Goal: Information Seeking & Learning: Learn about a topic

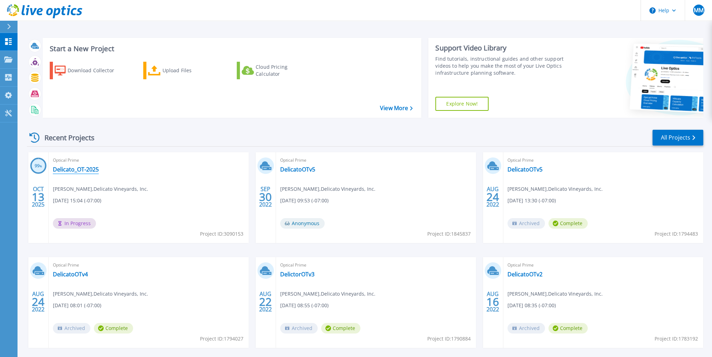
click at [80, 169] on link "Delicato_OT-2025" at bounding box center [76, 169] width 46 height 7
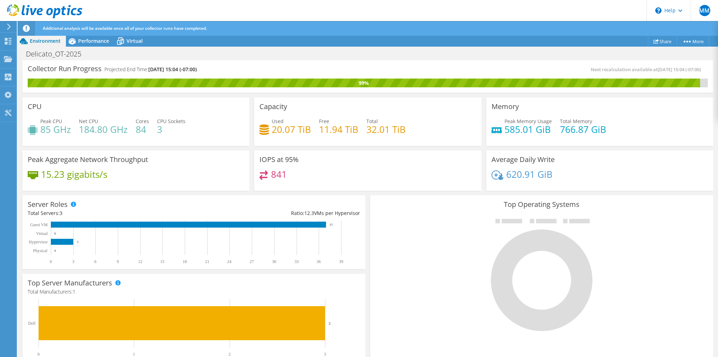
click at [34, 171] on icon at bounding box center [33, 175] width 11 height 8
click at [40, 160] on h3 "Peak Aggregate Network Throughput" at bounding box center [88, 160] width 120 height 8
click at [98, 162] on h3 "Peak Aggregate Network Throughput" at bounding box center [88, 160] width 120 height 8
click at [293, 179] on div "841" at bounding box center [367, 177] width 216 height 15
click at [93, 41] on span "Performance" at bounding box center [93, 40] width 31 height 7
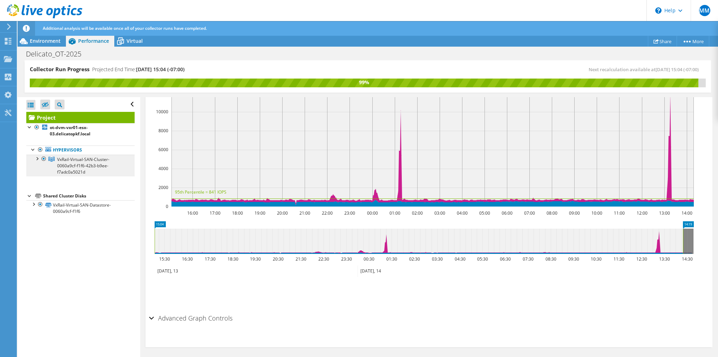
click at [71, 165] on span "VxRail-Virtual-SAN-Cluster-0060a9cf-f1f6-42b3-b9ee-f7adc0a5021d" at bounding box center [83, 165] width 52 height 19
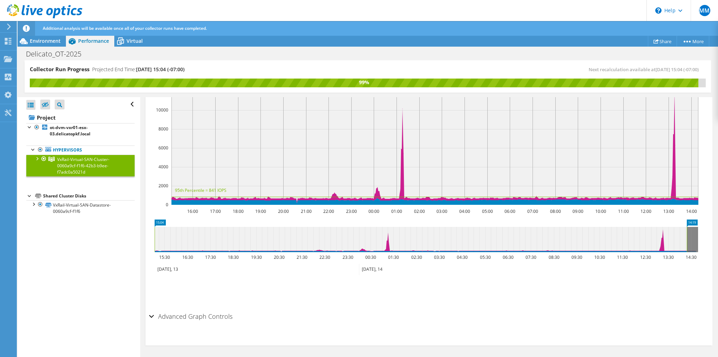
scroll to position [146, 0]
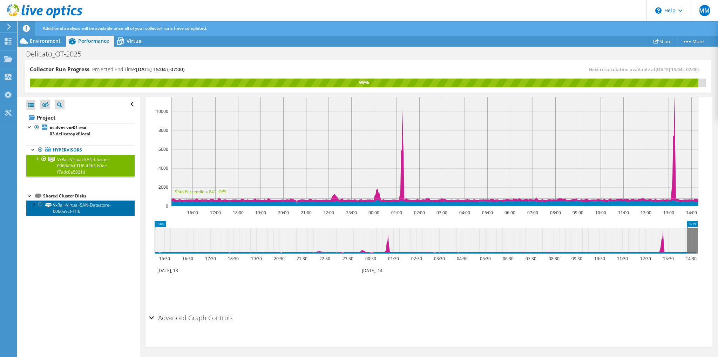
click at [60, 208] on link "VxRail-Virtual-SAN-Datastore-0060a9cf-f1f6" at bounding box center [80, 207] width 108 height 15
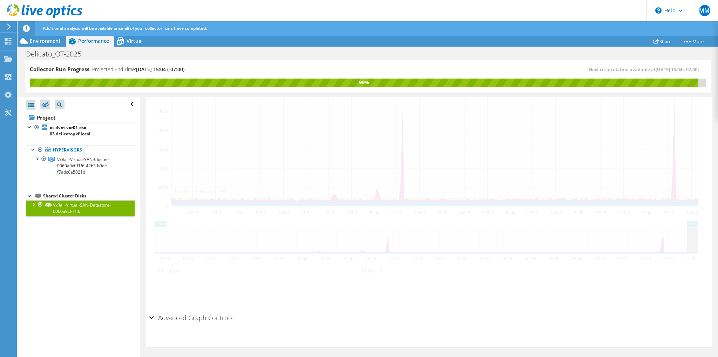
scroll to position [182, 0]
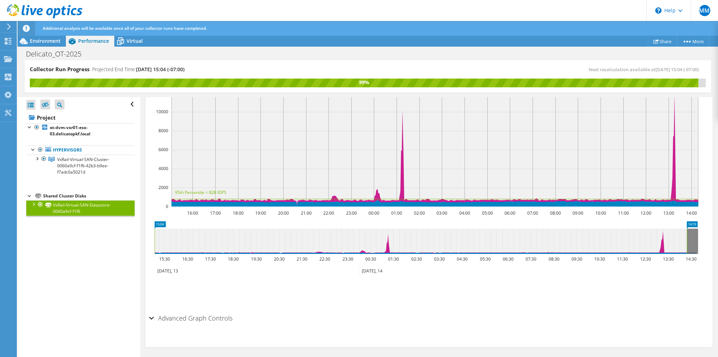
click at [34, 204] on div at bounding box center [33, 203] width 7 height 7
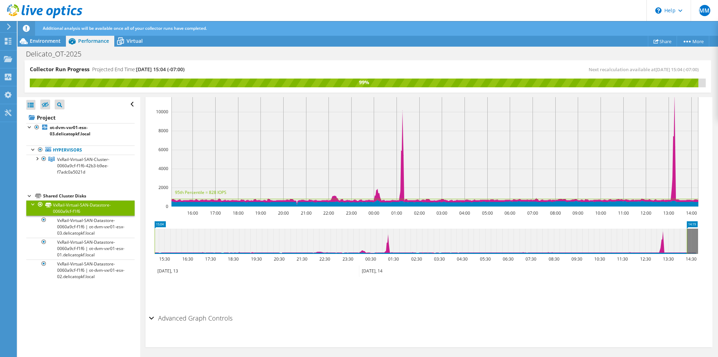
click at [34, 204] on div at bounding box center [33, 203] width 7 height 7
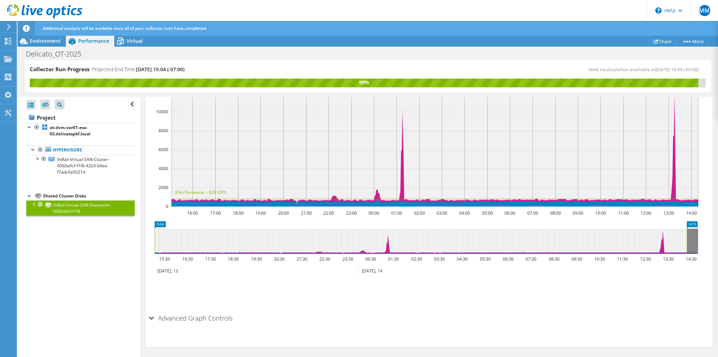
click at [297, 66] on div "Collector Run Progress Projected End Time: 10/14/2025, 15:04 (-07:00)" at bounding box center [199, 72] width 338 height 13
click at [136, 41] on span "Virtual" at bounding box center [134, 40] width 16 height 7
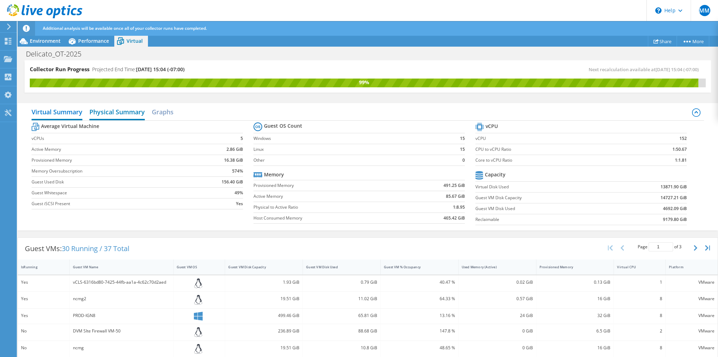
click at [135, 110] on h2 "Physical Summary" at bounding box center [116, 112] width 55 height 15
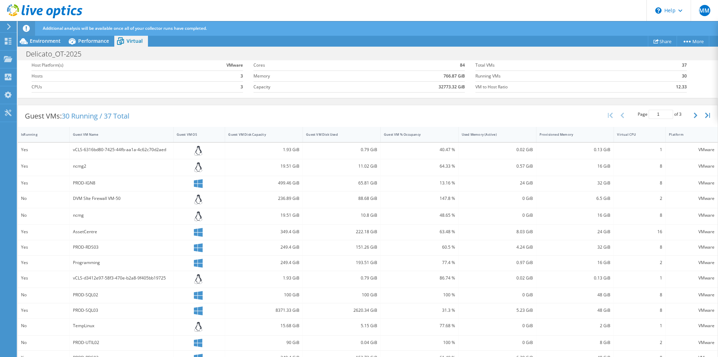
scroll to position [93, 0]
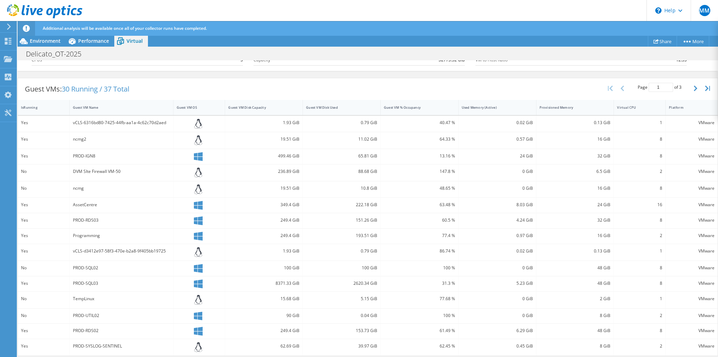
click at [89, 171] on div "DVM SIte Firewall VM-50" at bounding box center [121, 171] width 97 height 8
click at [79, 170] on div "DVM SIte Firewall VM-50" at bounding box center [121, 171] width 97 height 8
click at [153, 164] on div "DVM SIte Firewall VM-50" at bounding box center [122, 172] width 104 height 16
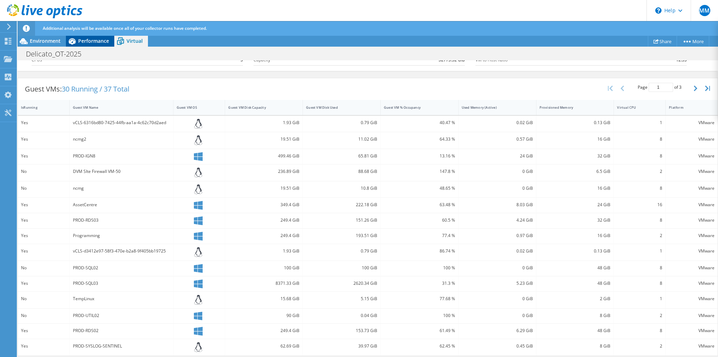
click at [84, 39] on span "Performance" at bounding box center [93, 40] width 31 height 7
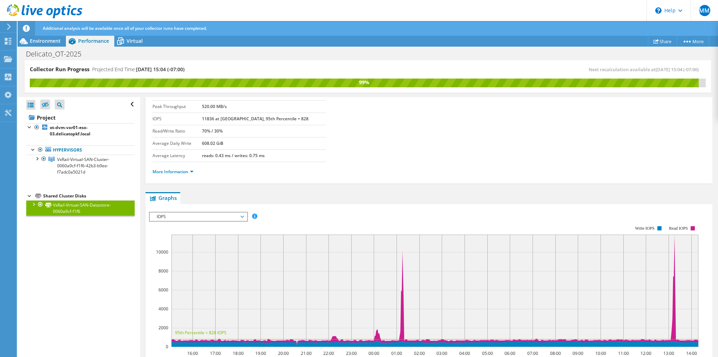
click at [296, 216] on rect at bounding box center [423, 286] width 549 height 140
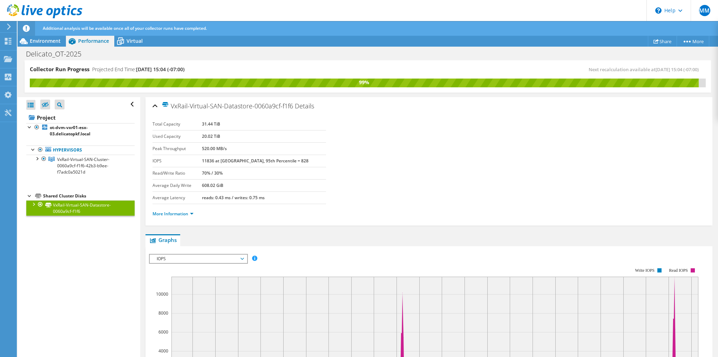
scroll to position [105, 0]
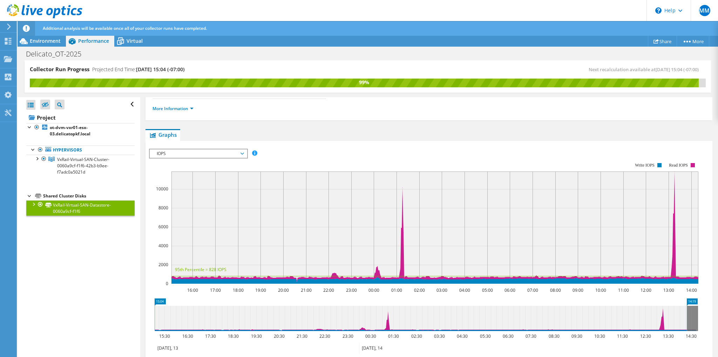
click at [217, 154] on span "IOPS" at bounding box center [198, 153] width 90 height 8
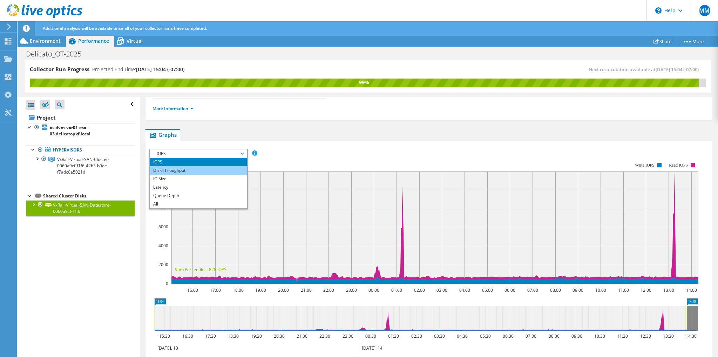
click at [186, 169] on li "Disk Throughput" at bounding box center [198, 170] width 97 height 8
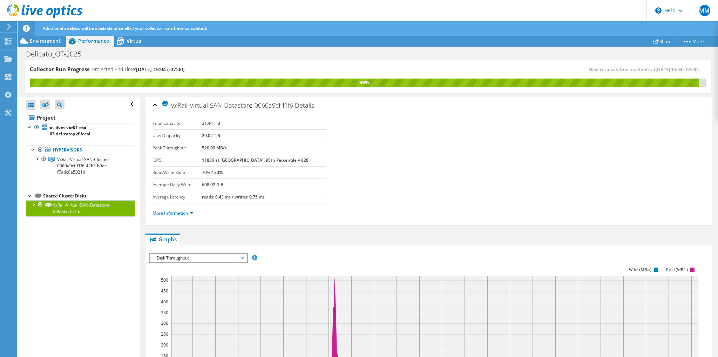
scroll to position [0, 0]
click at [391, 181] on section "Total Capacity 31.44 TiB Used Capacity 20.02 TiB Peak Throughput 520.00 MB/s IO…" at bounding box center [428, 161] width 553 height 86
click at [420, 166] on section "Total Capacity 31.44 TiB Used Capacity 20.02 TiB Peak Throughput 520.00 MB/s IO…" at bounding box center [428, 161] width 553 height 86
click at [129, 126] on link "ot-dvm-vxr01-esx-03.delicatopkf.local" at bounding box center [80, 130] width 108 height 15
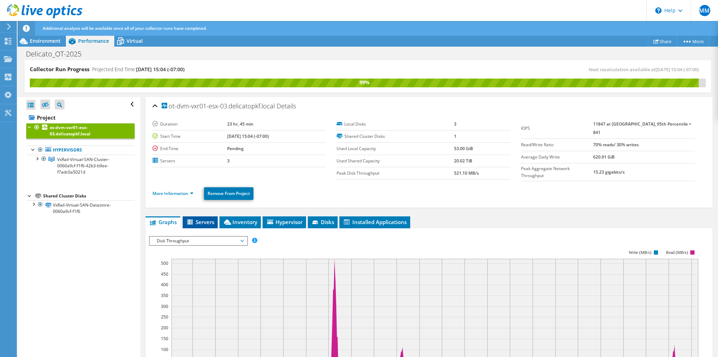
click at [200, 218] on span "Servers" at bounding box center [200, 221] width 28 height 7
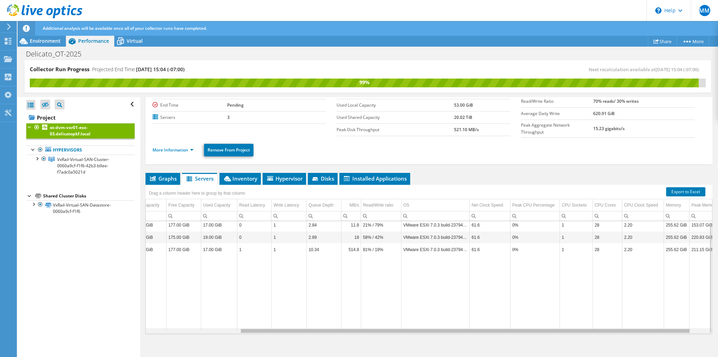
scroll to position [2, 33]
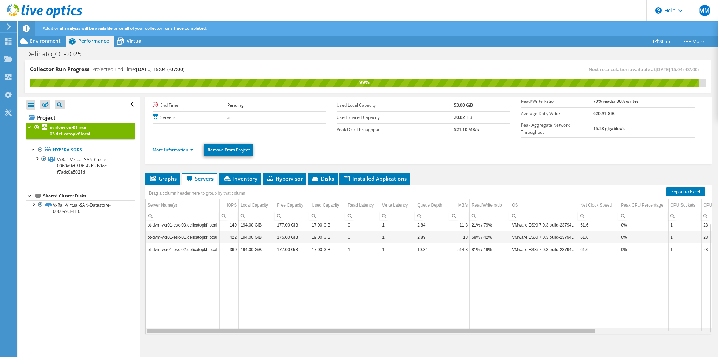
drag, startPoint x: 586, startPoint y: 327, endPoint x: 486, endPoint y: 311, distance: 101.4
click at [512, 317] on body "MM End User Matt Murray matt.murray@delicato.com Delicato Vineyards, Inc. My Pr…" at bounding box center [359, 178] width 718 height 357
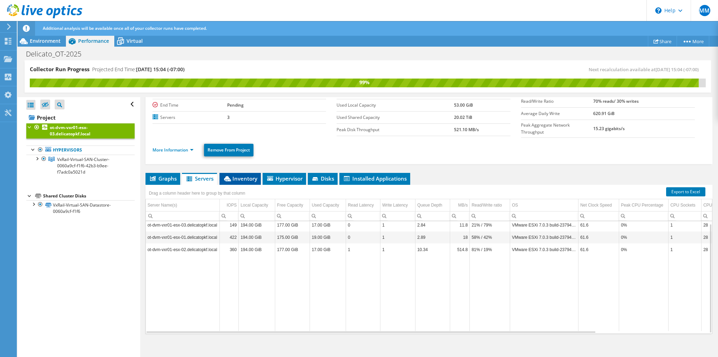
click at [240, 176] on span "Inventory" at bounding box center [240, 178] width 34 height 7
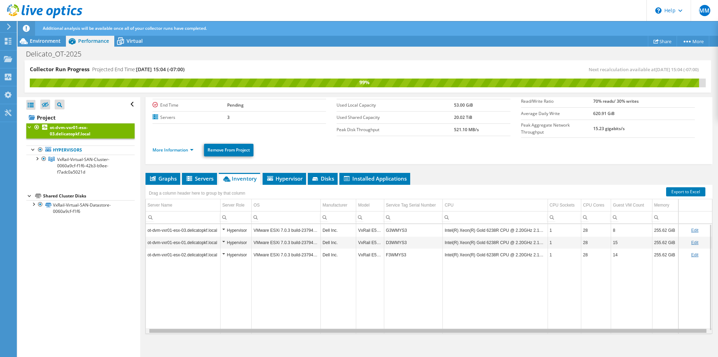
drag, startPoint x: 424, startPoint y: 325, endPoint x: 467, endPoint y: 326, distance: 42.4
click at [468, 327] on body "MM End User Matt Murray matt.murray@delicato.com Delicato Vineyards, Inc. My Pr…" at bounding box center [359, 178] width 718 height 357
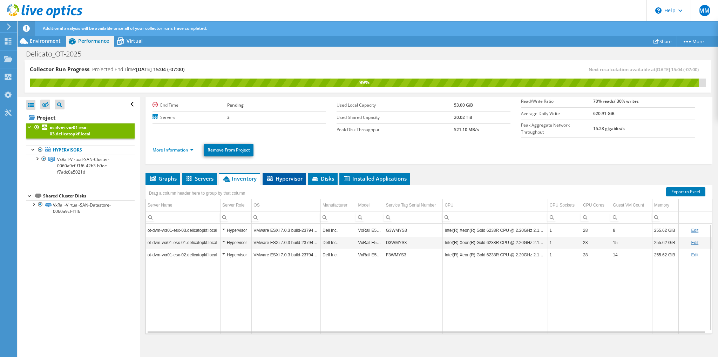
click at [278, 175] on span "Hypervisor" at bounding box center [284, 178] width 36 height 7
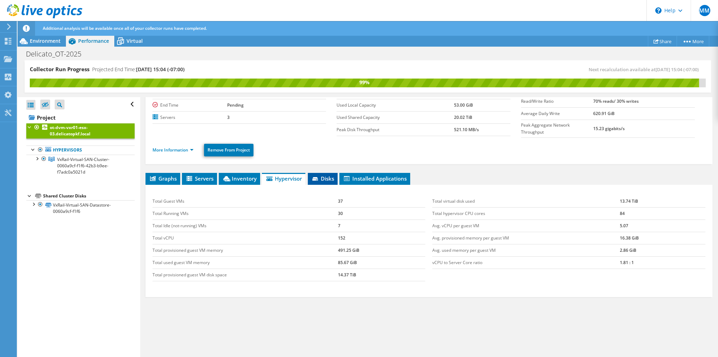
click at [318, 175] on span "Disks" at bounding box center [322, 178] width 23 height 7
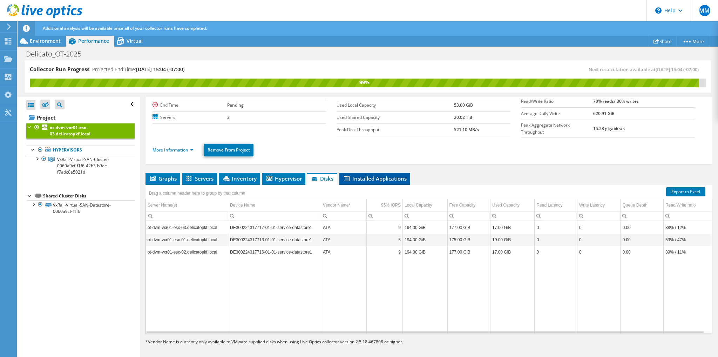
click at [376, 175] on span "Installed Applications" at bounding box center [375, 178] width 64 height 7
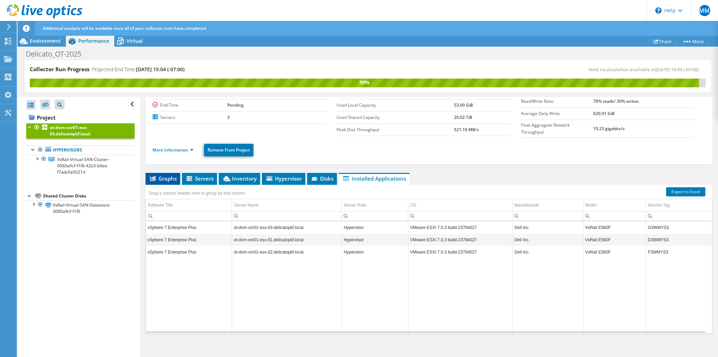
click at [152, 176] on icon at bounding box center [153, 178] width 6 height 5
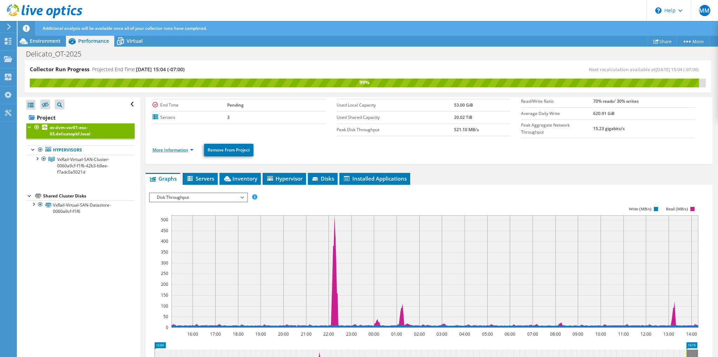
click at [190, 149] on link "More Information" at bounding box center [172, 150] width 41 height 6
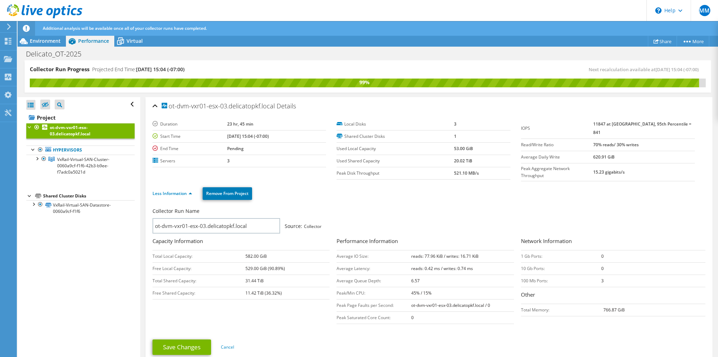
click at [335, 101] on div "ot-dvm-vxr01-esx-03.delicatopkf.local Details" at bounding box center [428, 106] width 553 height 15
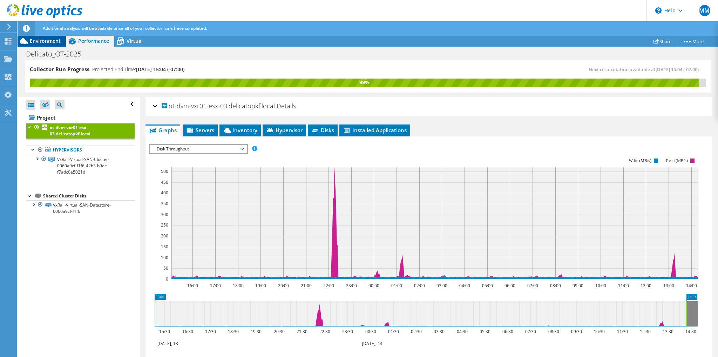
click at [39, 39] on span "Environment" at bounding box center [45, 40] width 31 height 7
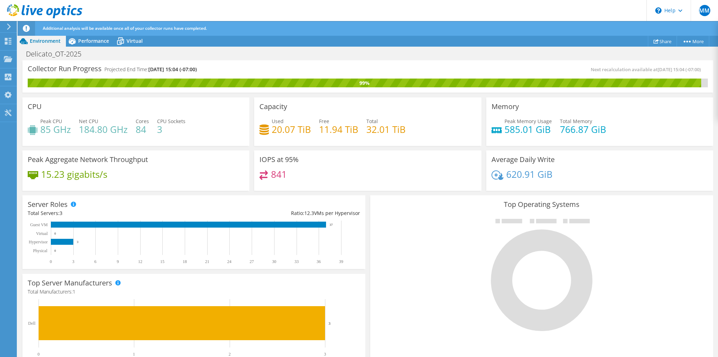
click at [675, 239] on div at bounding box center [541, 274] width 332 height 118
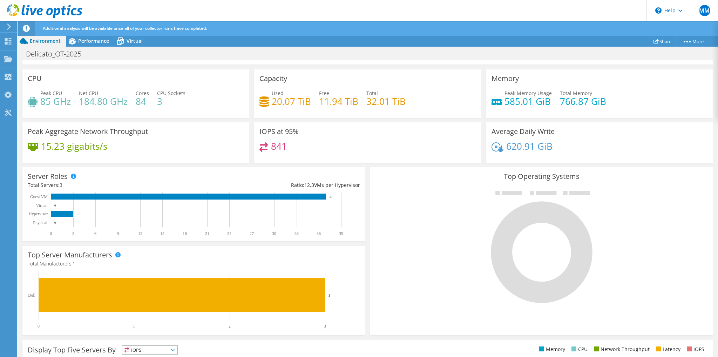
scroll to position [0, 0]
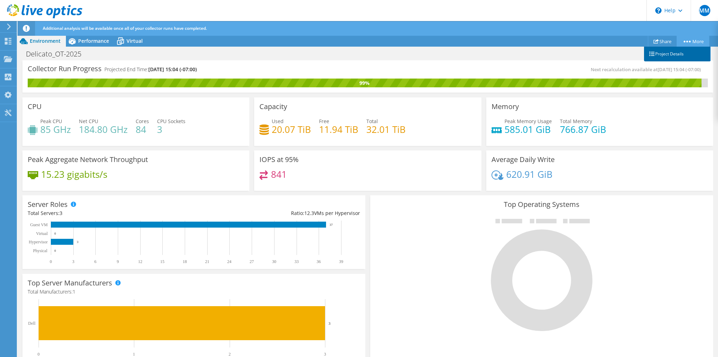
click at [671, 53] on link "Project Details" at bounding box center [677, 54] width 67 height 15
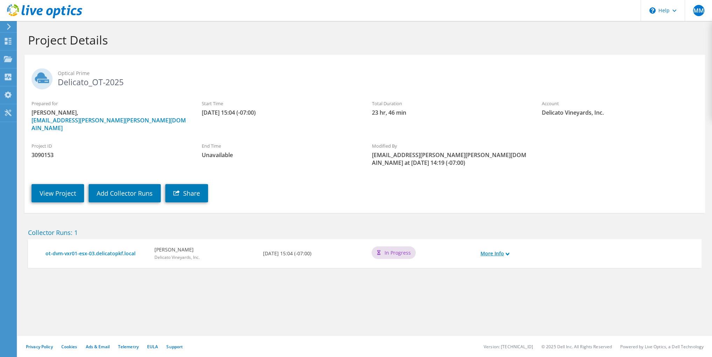
click at [502, 249] on link "More Info" at bounding box center [495, 253] width 29 height 8
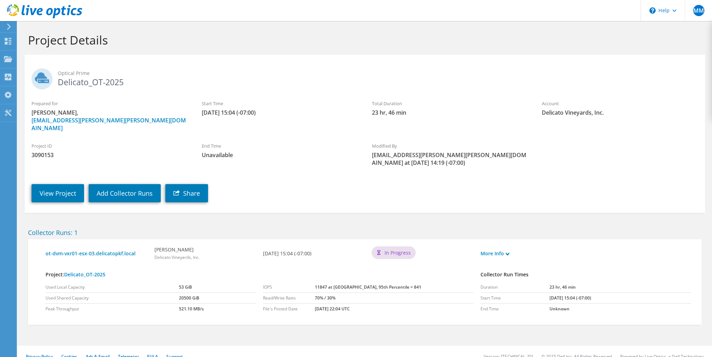
click at [281, 170] on div "View Project Add Collector Runs Share" at bounding box center [372, 188] width 695 height 36
click at [179, 97] on div "Prepared for Matt Murray, matt.murray@delicato.com" at bounding box center [110, 115] width 170 height 39
click at [5, 45] on div at bounding box center [8, 42] width 8 height 8
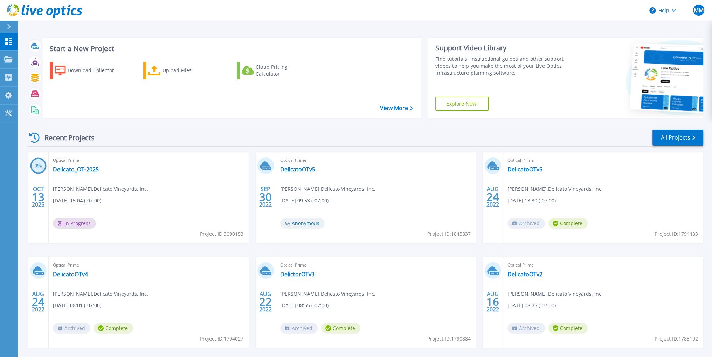
click at [334, 132] on div "Recent Projects All Projects" at bounding box center [365, 138] width 677 height 18
click at [77, 168] on link "Delicato_OT-2025" at bounding box center [76, 169] width 46 height 7
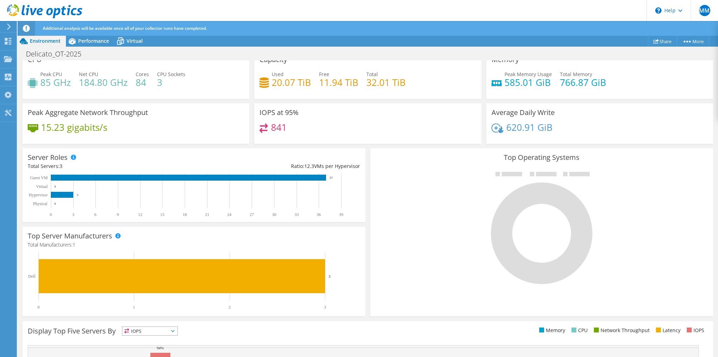
scroll to position [3, 0]
drag, startPoint x: 354, startPoint y: 126, endPoint x: 367, endPoint y: 125, distance: 12.6
click at [354, 126] on div "841" at bounding box center [367, 130] width 216 height 15
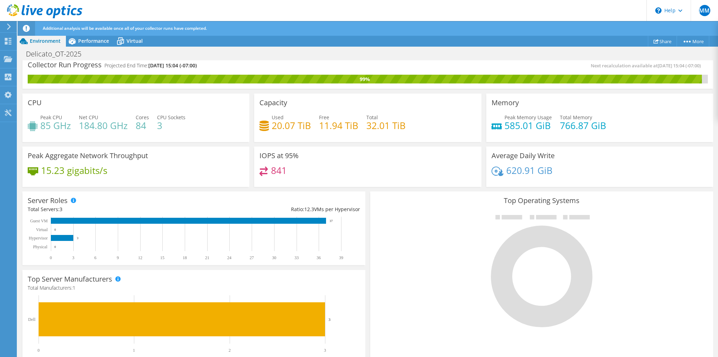
scroll to position [0, 0]
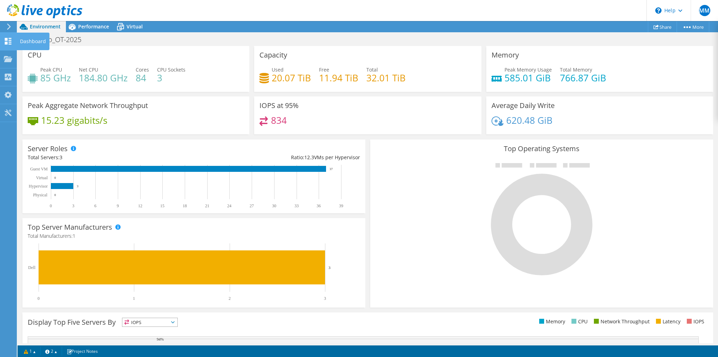
click at [11, 42] on icon at bounding box center [8, 41] width 8 height 7
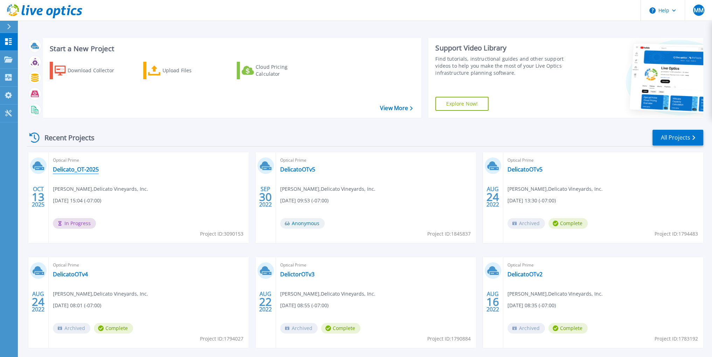
click at [69, 169] on link "Delicato_OT-2025" at bounding box center [76, 169] width 46 height 7
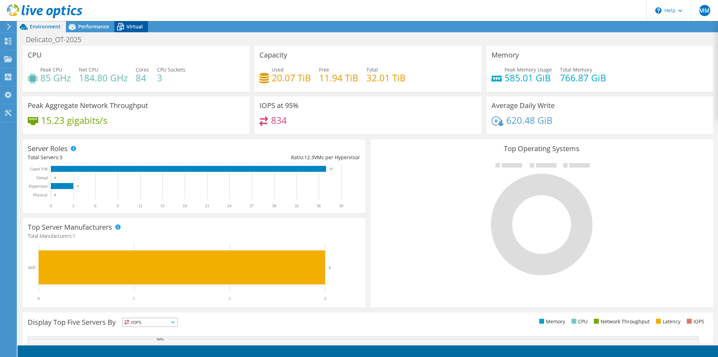
click at [138, 27] on span "Virtual" at bounding box center [134, 26] width 16 height 7
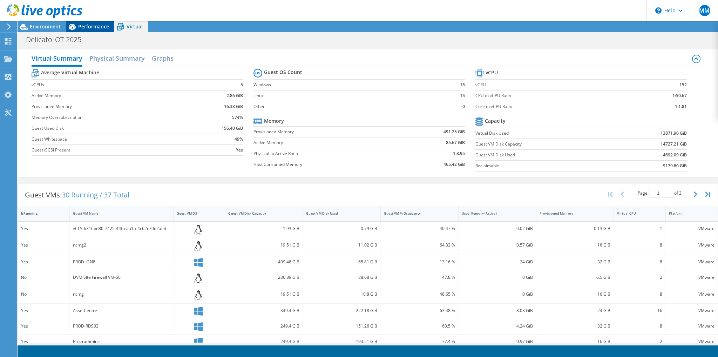
click at [88, 26] on span "Performance" at bounding box center [93, 26] width 31 height 7
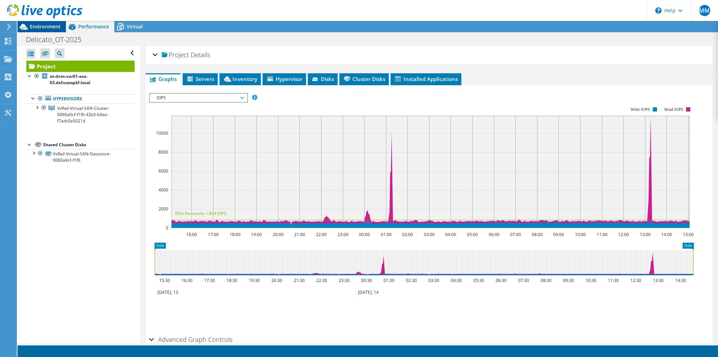
click at [48, 27] on span "Environment" at bounding box center [45, 26] width 31 height 7
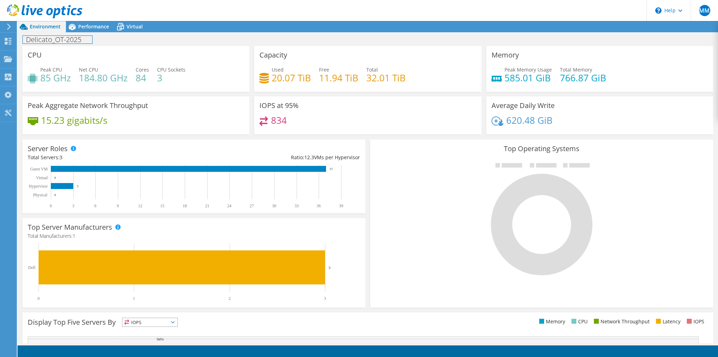
click at [69, 42] on h1 "Delicato_OT-2025" at bounding box center [57, 40] width 69 height 8
click at [197, 42] on div "Delicato_OT-2025 Print" at bounding box center [368, 39] width 700 height 13
click at [111, 39] on link at bounding box center [113, 39] width 10 height 9
click at [92, 27] on span "Performance" at bounding box center [93, 26] width 31 height 7
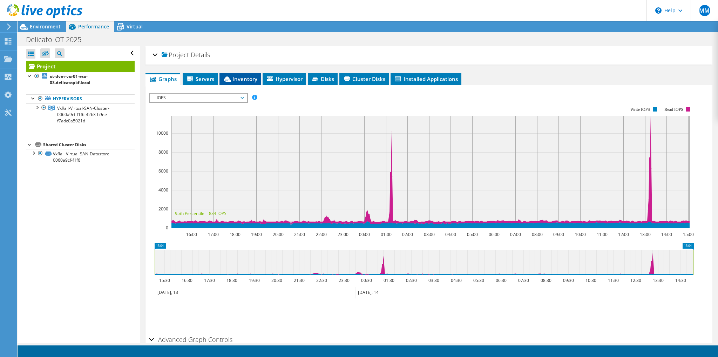
click at [244, 76] on span "Inventory" at bounding box center [240, 78] width 34 height 7
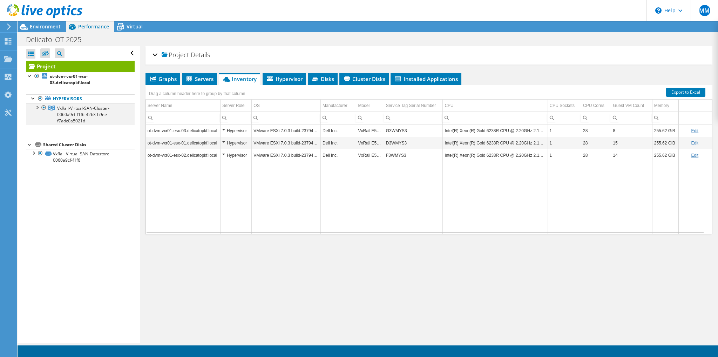
click at [38, 107] on div at bounding box center [36, 106] width 7 height 7
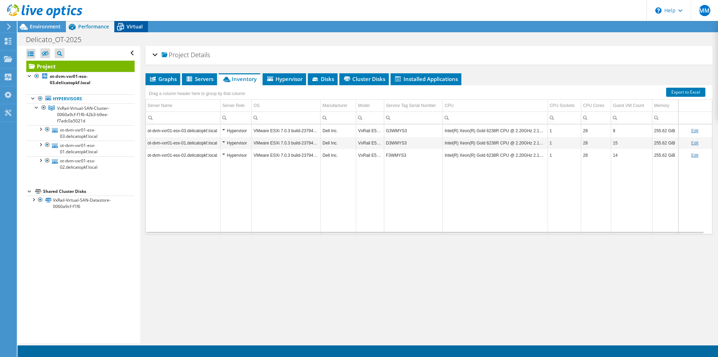
click at [139, 26] on span "Virtual" at bounding box center [134, 26] width 16 height 7
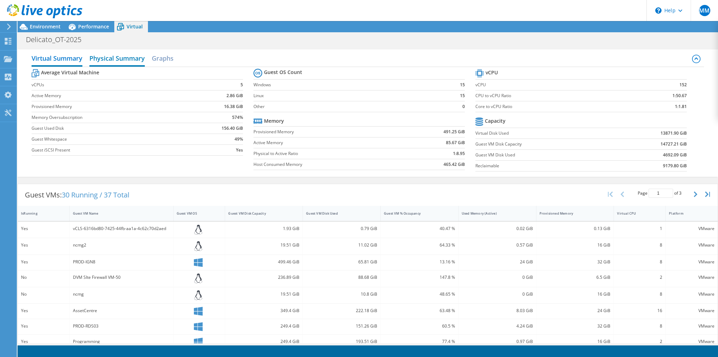
click at [109, 57] on h2 "Physical Summary" at bounding box center [116, 58] width 55 height 15
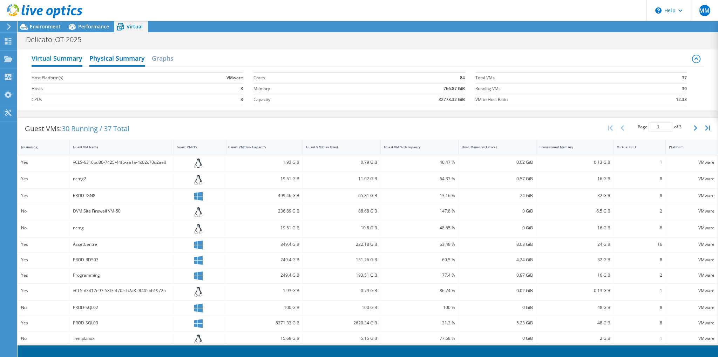
click at [67, 56] on h2 "Virtual Summary" at bounding box center [57, 58] width 51 height 15
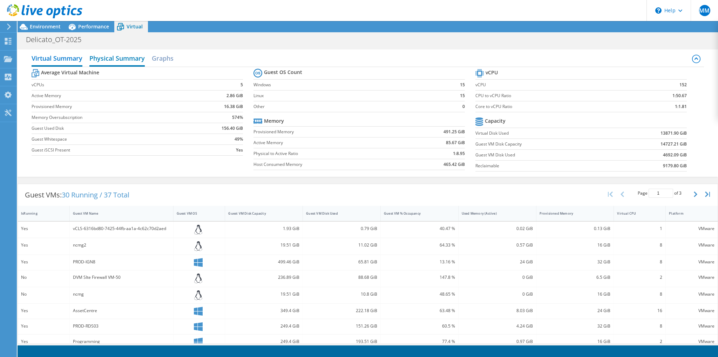
click at [112, 62] on h2 "Physical Summary" at bounding box center [116, 58] width 55 height 15
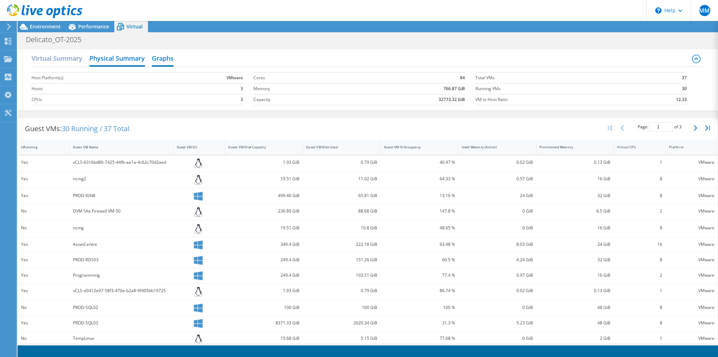
click at [161, 63] on h2 "Graphs" at bounding box center [163, 58] width 22 height 15
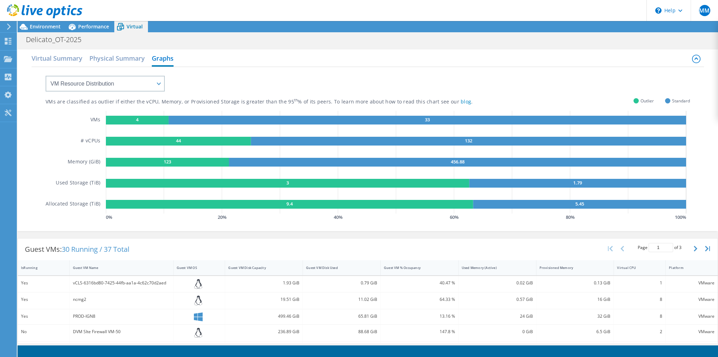
click at [127, 119] on rect at bounding box center [137, 120] width 63 height 9
click at [124, 119] on rect at bounding box center [137, 120] width 63 height 9
click at [150, 120] on rect at bounding box center [137, 120] width 63 height 9
click at [139, 142] on rect at bounding box center [178, 141] width 145 height 9
click at [184, 142] on rect at bounding box center [178, 141] width 145 height 9
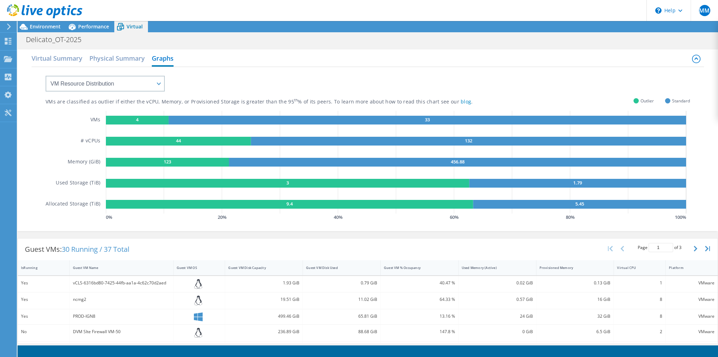
click at [184, 142] on rect at bounding box center [178, 141] width 145 height 9
click at [193, 163] on rect at bounding box center [167, 162] width 123 height 9
click at [309, 203] on rect at bounding box center [289, 204] width 367 height 9
click at [293, 204] on rect at bounding box center [289, 204] width 367 height 9
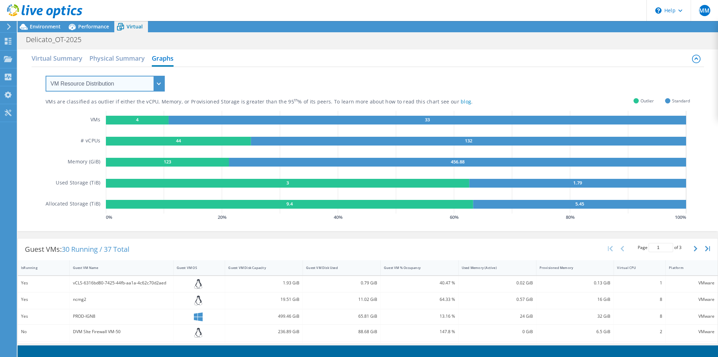
click at [120, 84] on select "VM Resource Distribution Provisioning Contrast Over Provisioning" at bounding box center [105, 84] width 119 height 16
click at [46, 76] on select "VM Resource Distribution Provisioning Contrast Over Provisioning" at bounding box center [105, 84] width 119 height 16
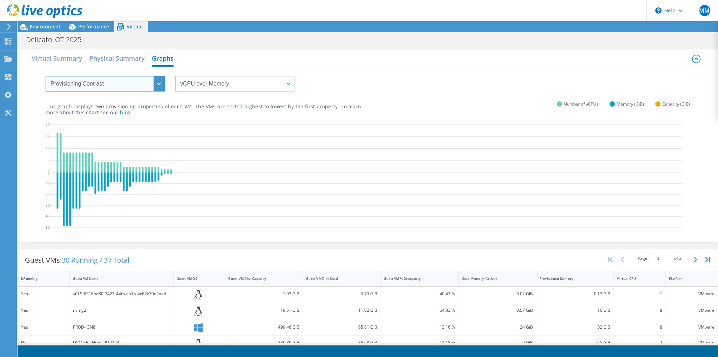
click at [88, 85] on select "VM Resource Distribution Provisioning Contrast Over Provisioning" at bounding box center [105, 84] width 119 height 16
select select "Over Provisioning"
click at [46, 76] on select "VM Resource Distribution Provisioning Contrast Over Provisioning" at bounding box center [105, 84] width 119 height 16
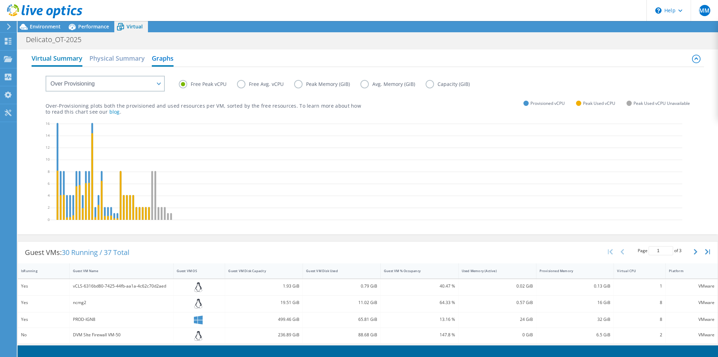
click at [49, 58] on h2 "Virtual Summary" at bounding box center [57, 58] width 51 height 15
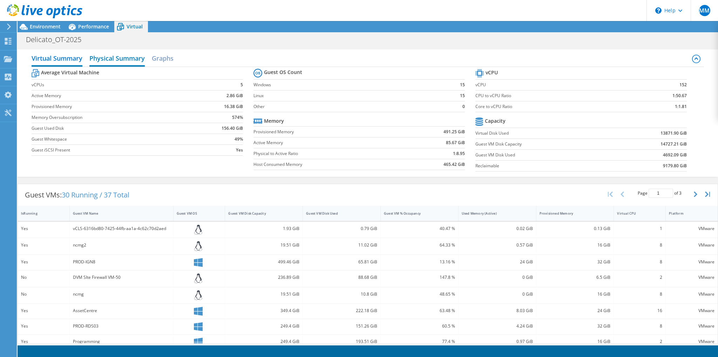
click at [137, 57] on h2 "Physical Summary" at bounding box center [116, 58] width 55 height 15
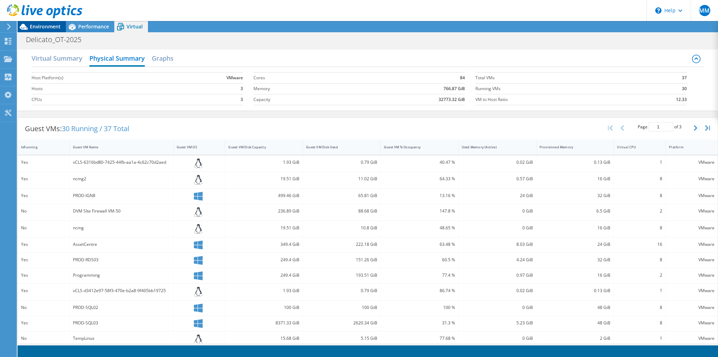
click at [53, 25] on span "Environment" at bounding box center [45, 26] width 31 height 7
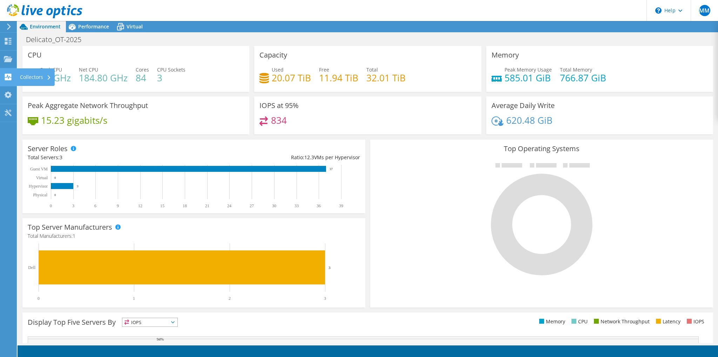
click at [9, 76] on icon at bounding box center [8, 77] width 8 height 7
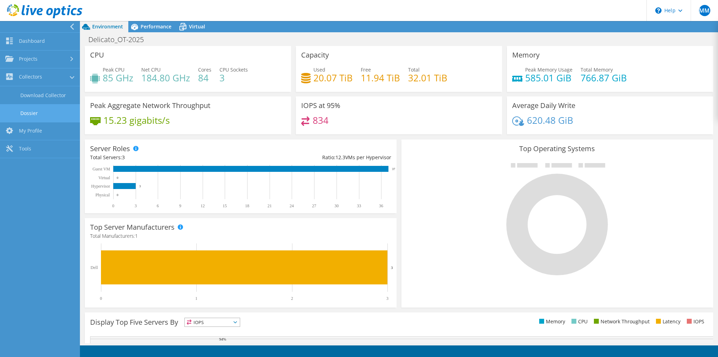
click at [46, 115] on link "Dossier" at bounding box center [40, 113] width 80 height 18
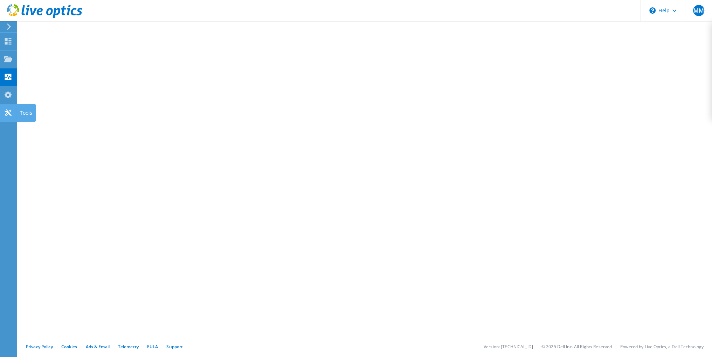
click at [8, 114] on use at bounding box center [8, 112] width 7 height 7
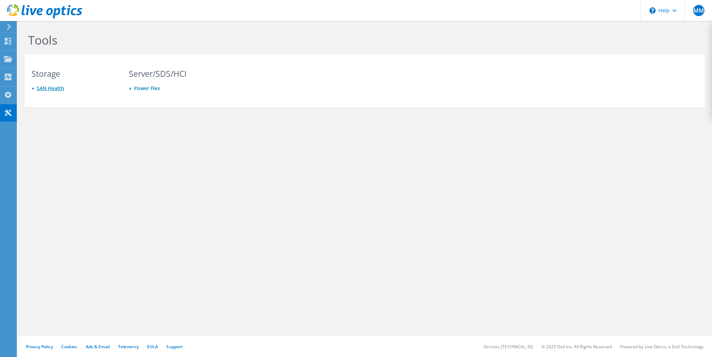
click at [51, 87] on link "SAN Health" at bounding box center [50, 88] width 27 height 7
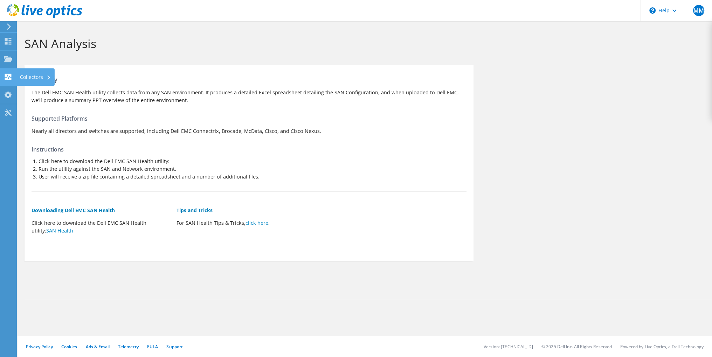
click at [42, 77] on div "Collectors" at bounding box center [35, 77] width 38 height 18
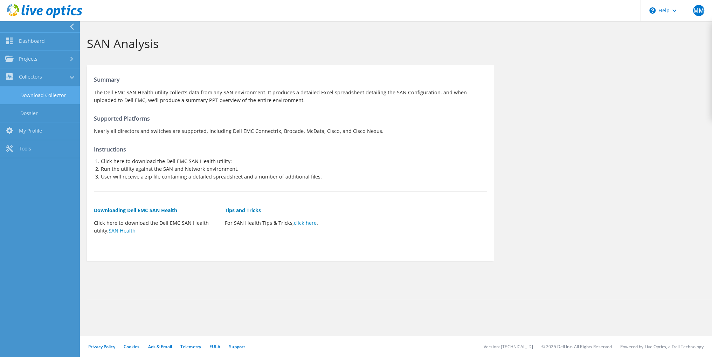
click at [51, 97] on link "Download Collector" at bounding box center [40, 95] width 80 height 18
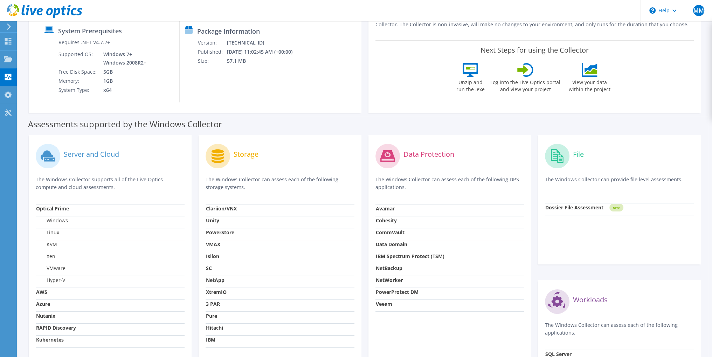
scroll to position [140, 0]
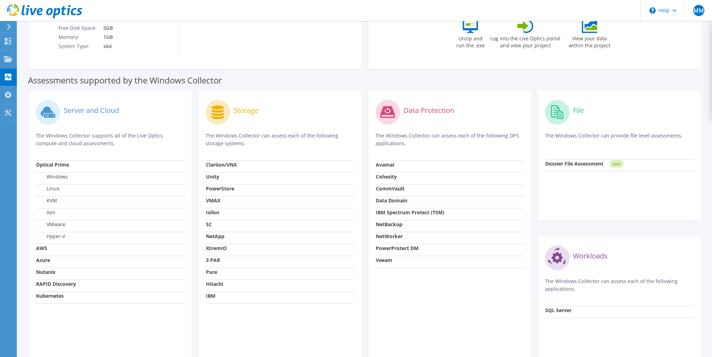
click at [414, 290] on div "Data Protection The Windows Collector can assess each of the following DPS appl…" at bounding box center [450, 228] width 163 height 275
click at [454, 295] on div "Data Protection The Windows Collector can assess each of the following DPS appl…" at bounding box center [450, 228] width 163 height 275
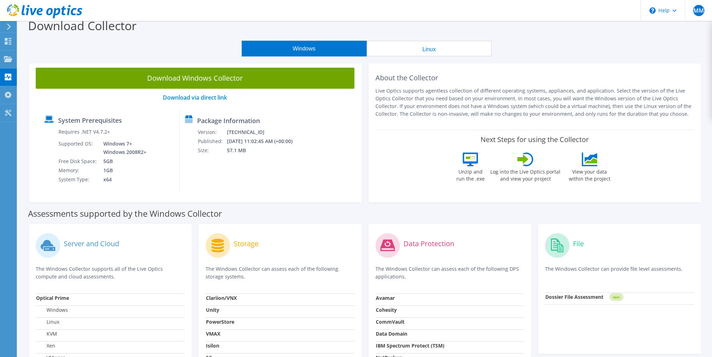
scroll to position [0, 0]
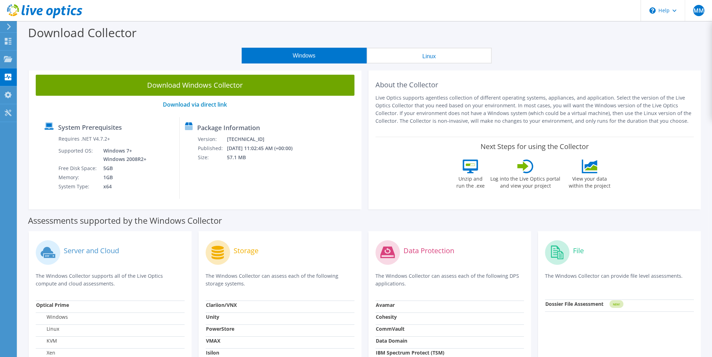
click at [281, 184] on div "Package Information Version: [TECHNICAL_ID] Published: [DATE] 11:02:45 AM (+00:…" at bounding box center [237, 158] width 115 height 82
click at [283, 183] on div "Package Information Version: [TECHNICAL_ID] Published: [DATE] 11:02:45 AM (+00:…" at bounding box center [237, 158] width 115 height 82
click at [280, 184] on div "Package Information Version: [TECHNICAL_ID] Published: [DATE] 11:02:45 AM (+00:…" at bounding box center [237, 158] width 115 height 82
click at [295, 186] on div "Package Information Version: [TECHNICAL_ID] Published: [DATE] 11:02:45 AM (+00:…" at bounding box center [237, 158] width 115 height 82
click at [392, 51] on button "Linux" at bounding box center [429, 56] width 125 height 16
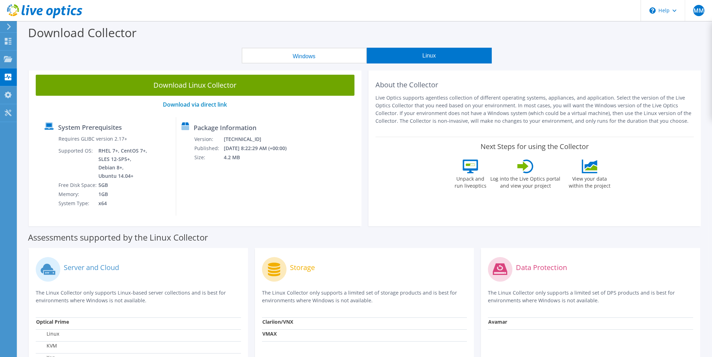
click at [270, 61] on button "Windows" at bounding box center [304, 56] width 125 height 16
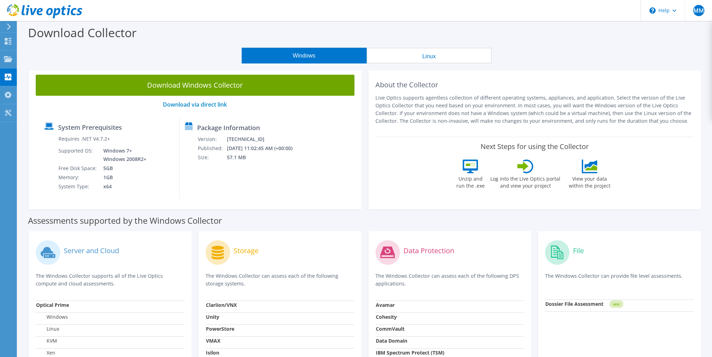
click at [518, 50] on div "Windows Linux" at bounding box center [367, 56] width 684 height 16
